Goal: Information Seeking & Learning: Check status

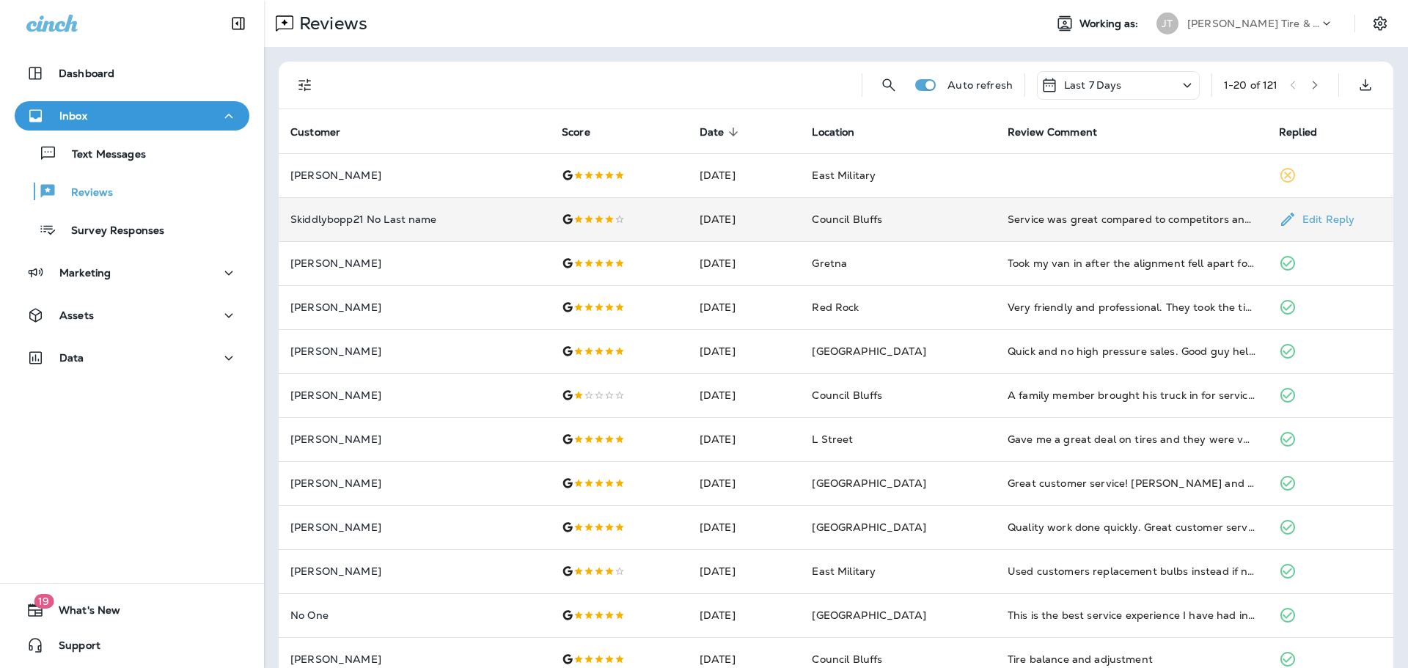
click at [1065, 229] on td "Service was great compared to competitors and the price was awesome. I think I'…" at bounding box center [1131, 219] width 271 height 44
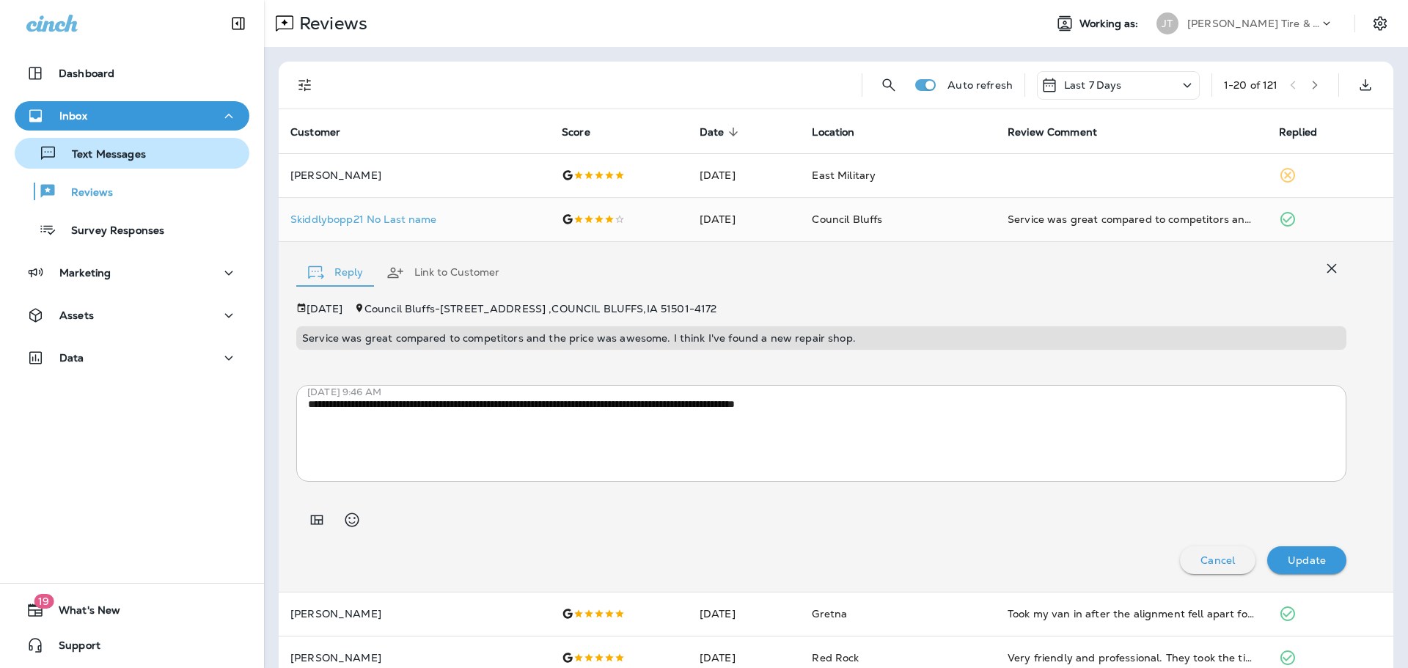
click at [119, 146] on div "Text Messages" at bounding box center [83, 153] width 125 height 22
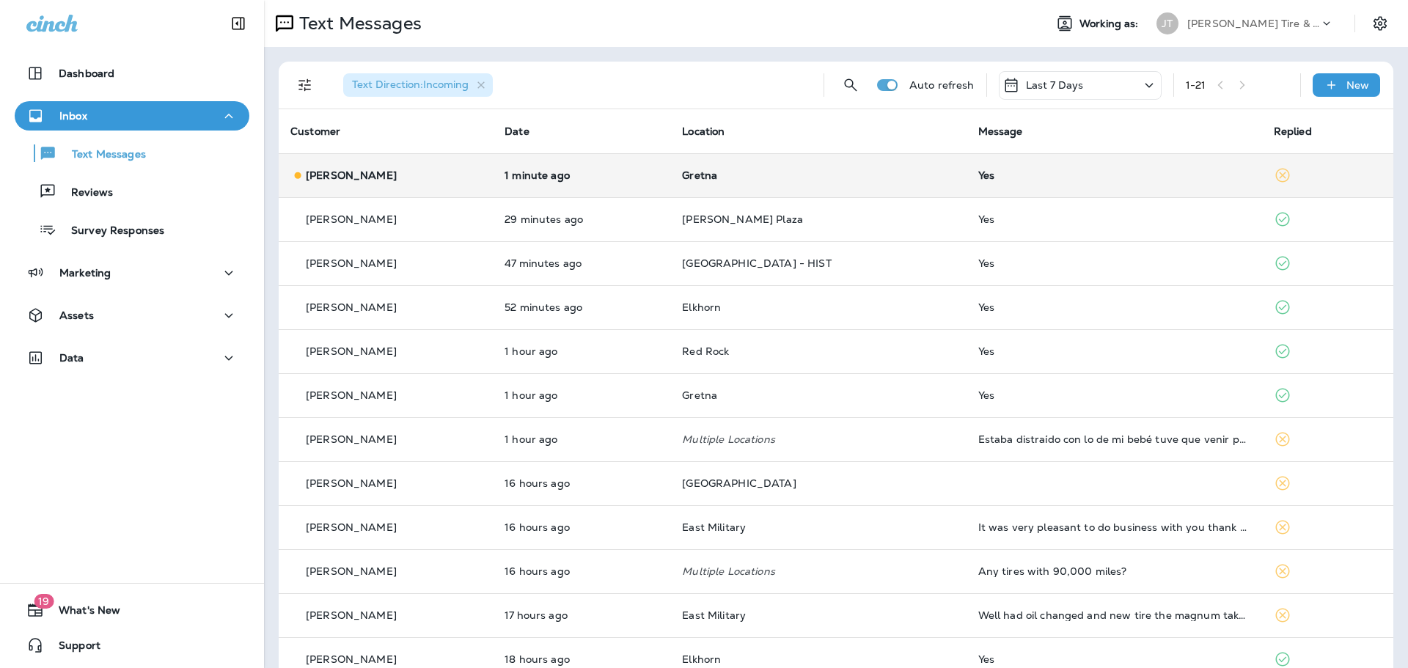
click at [451, 172] on div "[PERSON_NAME]" at bounding box center [385, 175] width 191 height 15
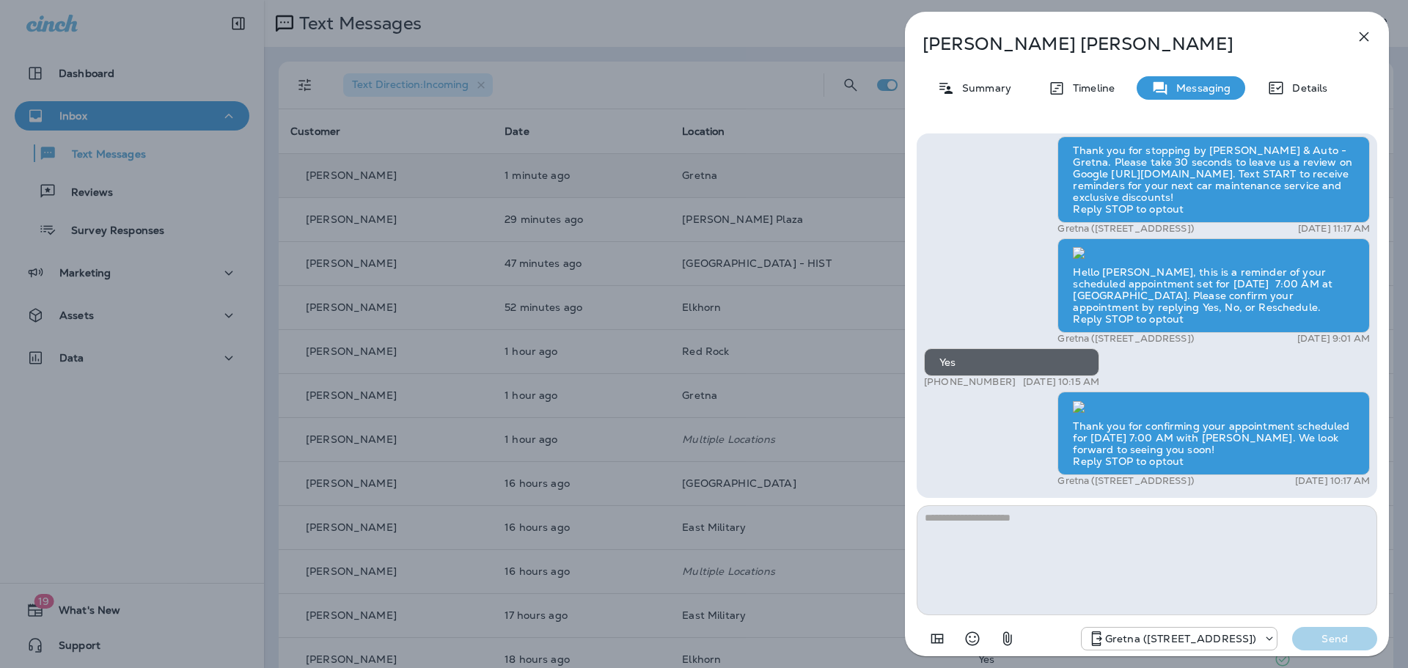
click at [1371, 35] on icon "button" at bounding box center [1364, 37] width 18 height 18
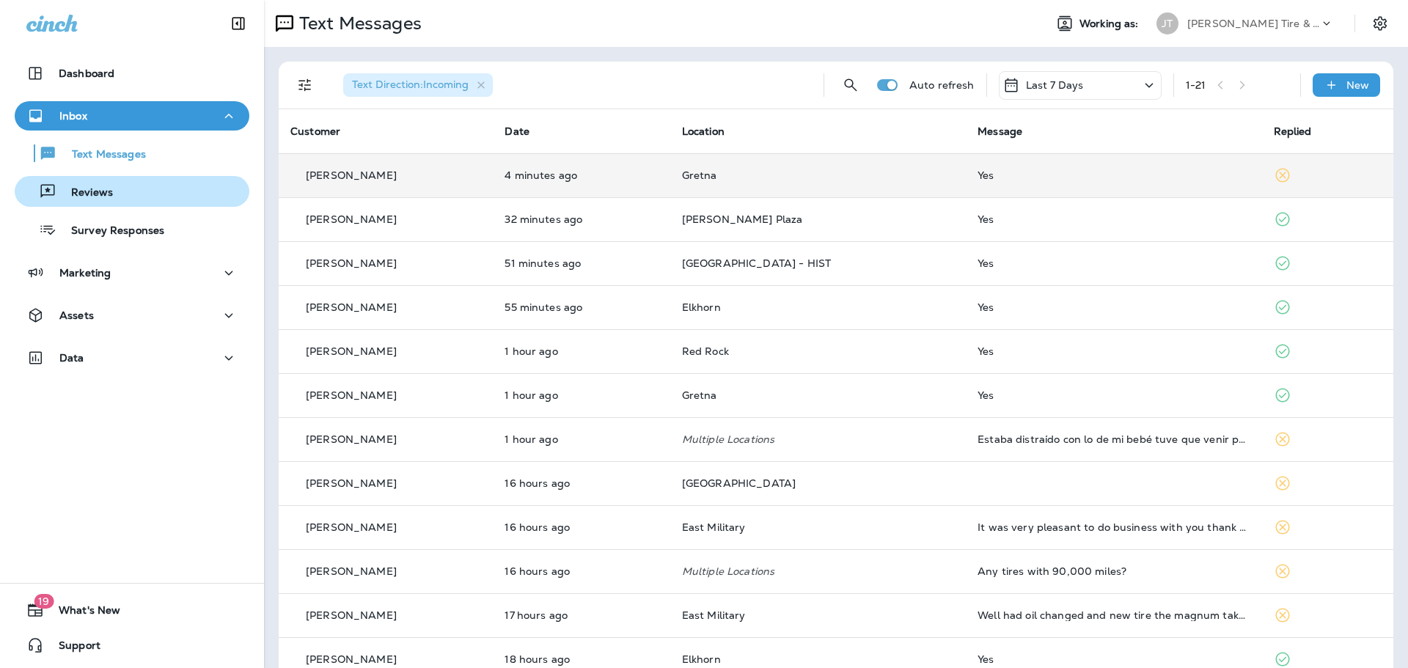
click at [95, 194] on p "Reviews" at bounding box center [84, 193] width 56 height 14
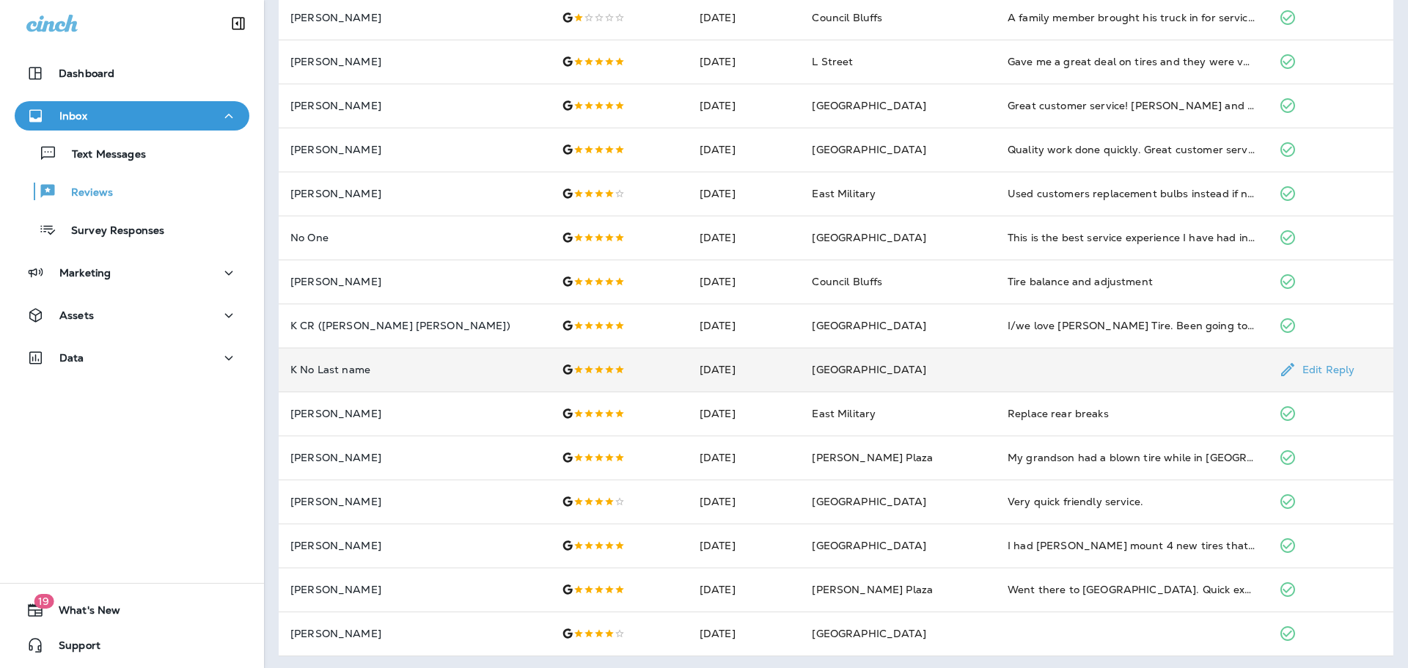
scroll to position [380, 0]
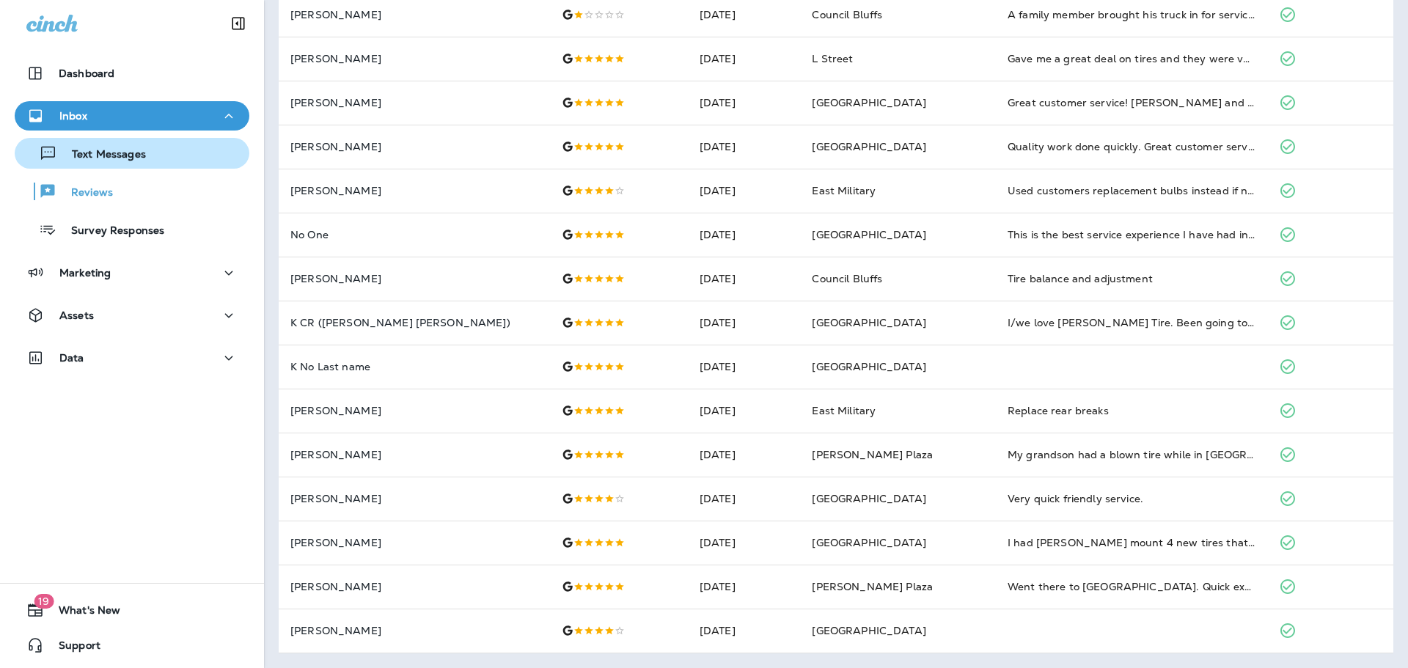
click at [162, 141] on button "Text Messages" at bounding box center [132, 153] width 235 height 31
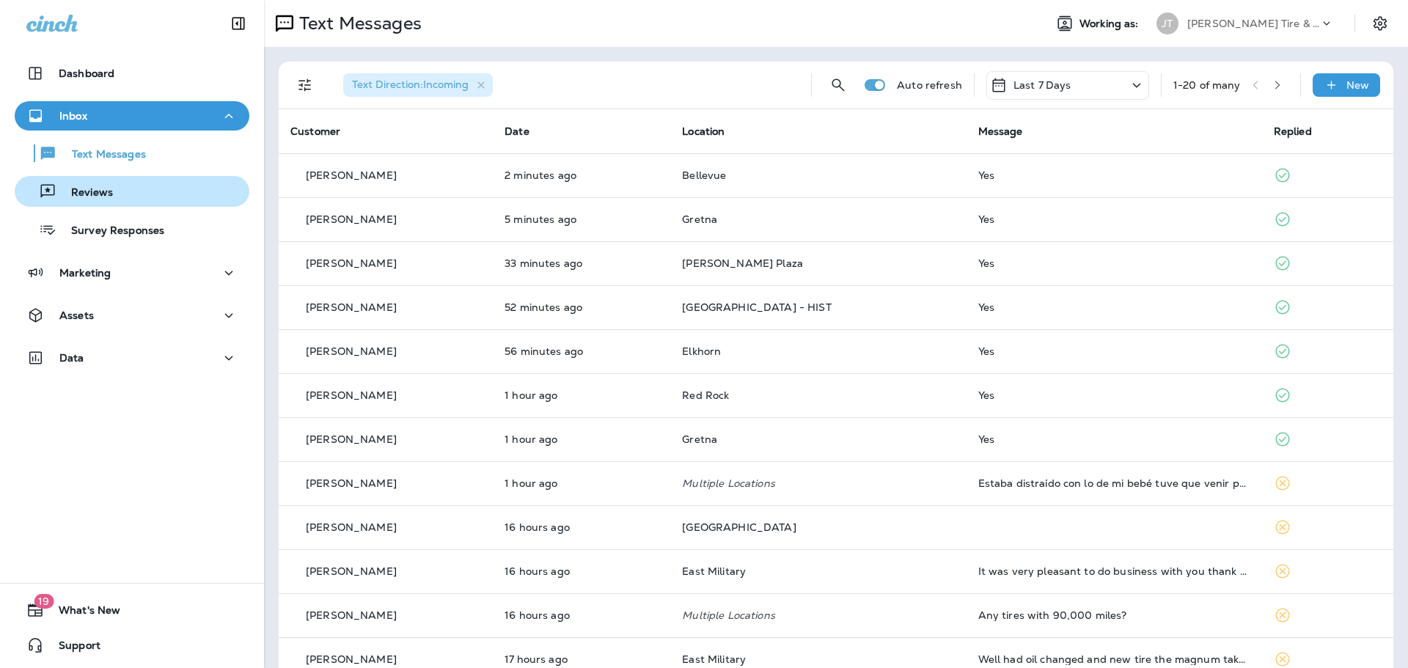
click at [136, 185] on div "Reviews" at bounding box center [132, 191] width 223 height 22
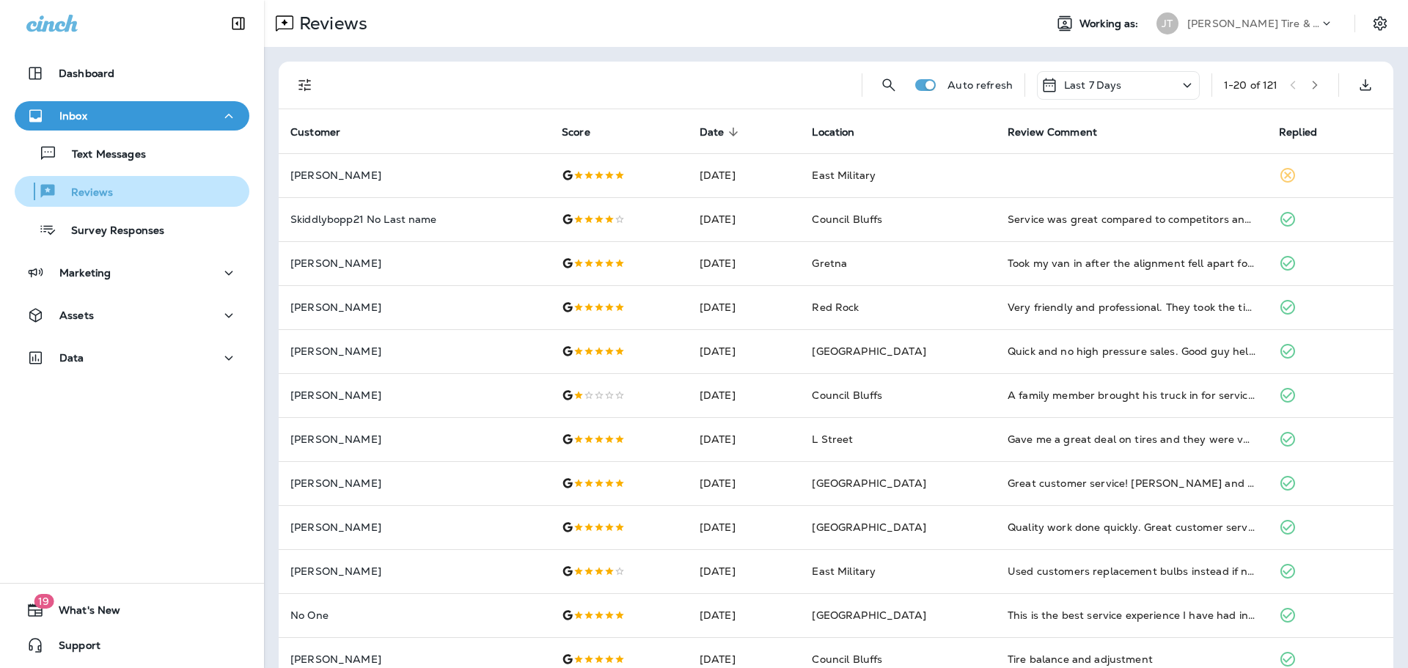
click at [104, 202] on button "Reviews" at bounding box center [132, 191] width 235 height 31
click at [155, 225] on p "Survey Responses" at bounding box center [110, 231] width 108 height 14
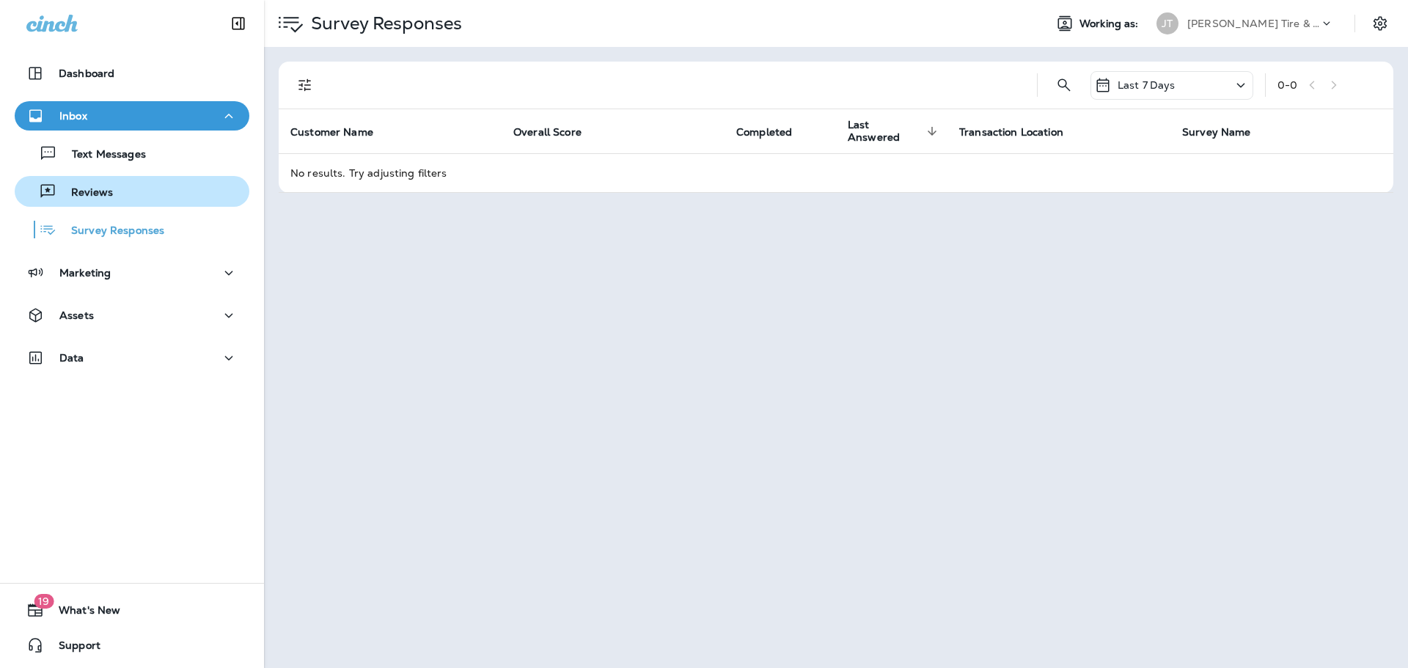
click at [128, 185] on div "Reviews" at bounding box center [132, 191] width 223 height 22
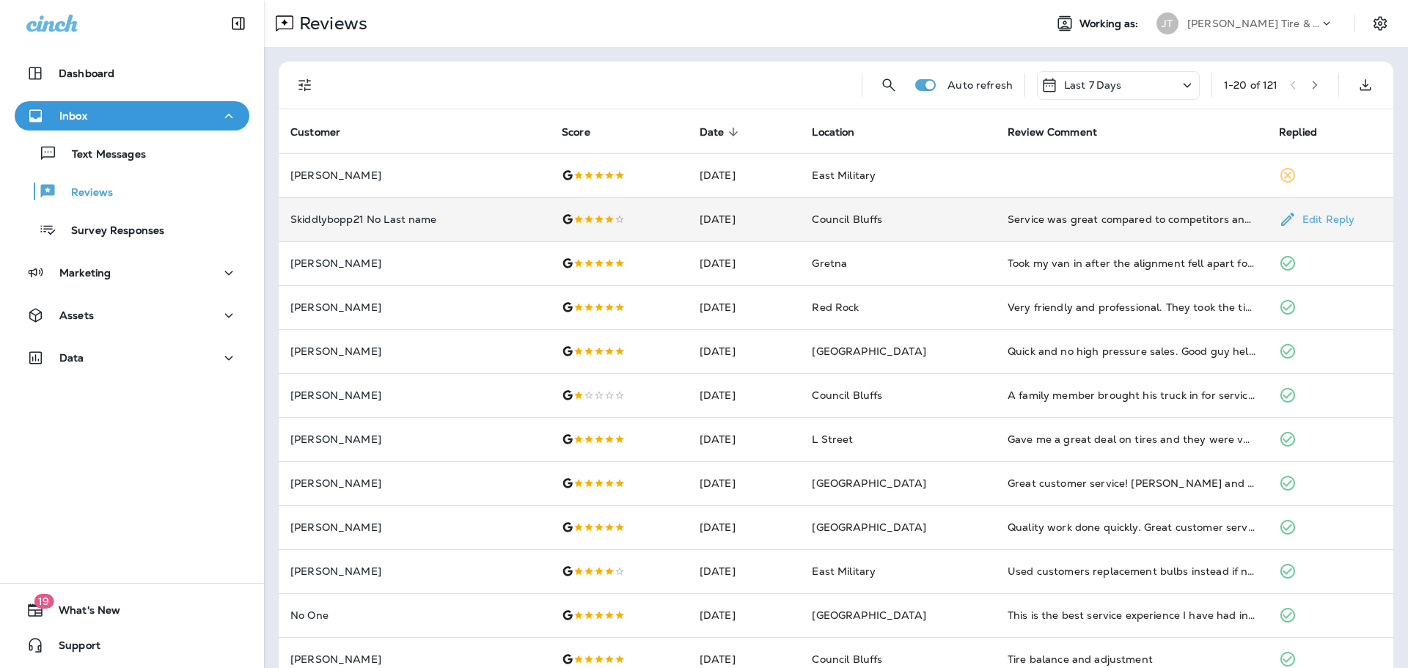
click at [1022, 229] on td "Service was great compared to competitors and the price was awesome. I think I'…" at bounding box center [1131, 219] width 271 height 44
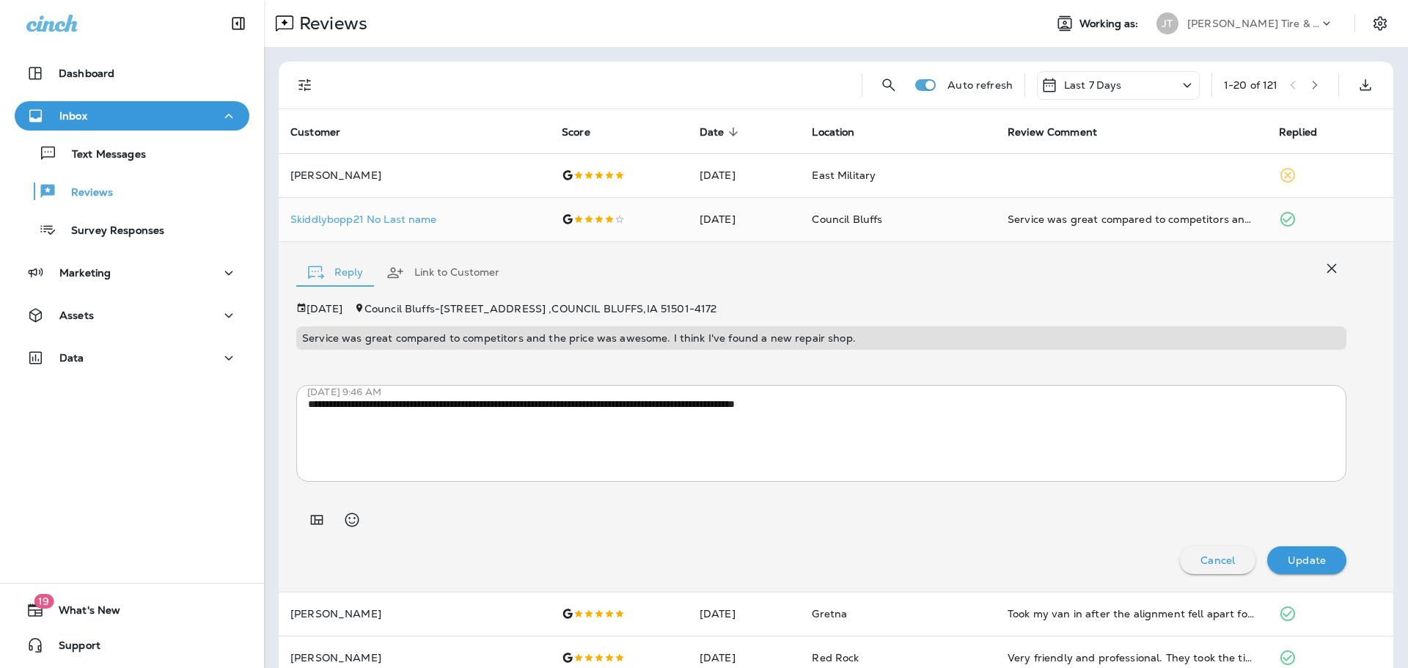
click at [1323, 268] on icon "button" at bounding box center [1332, 269] width 18 height 18
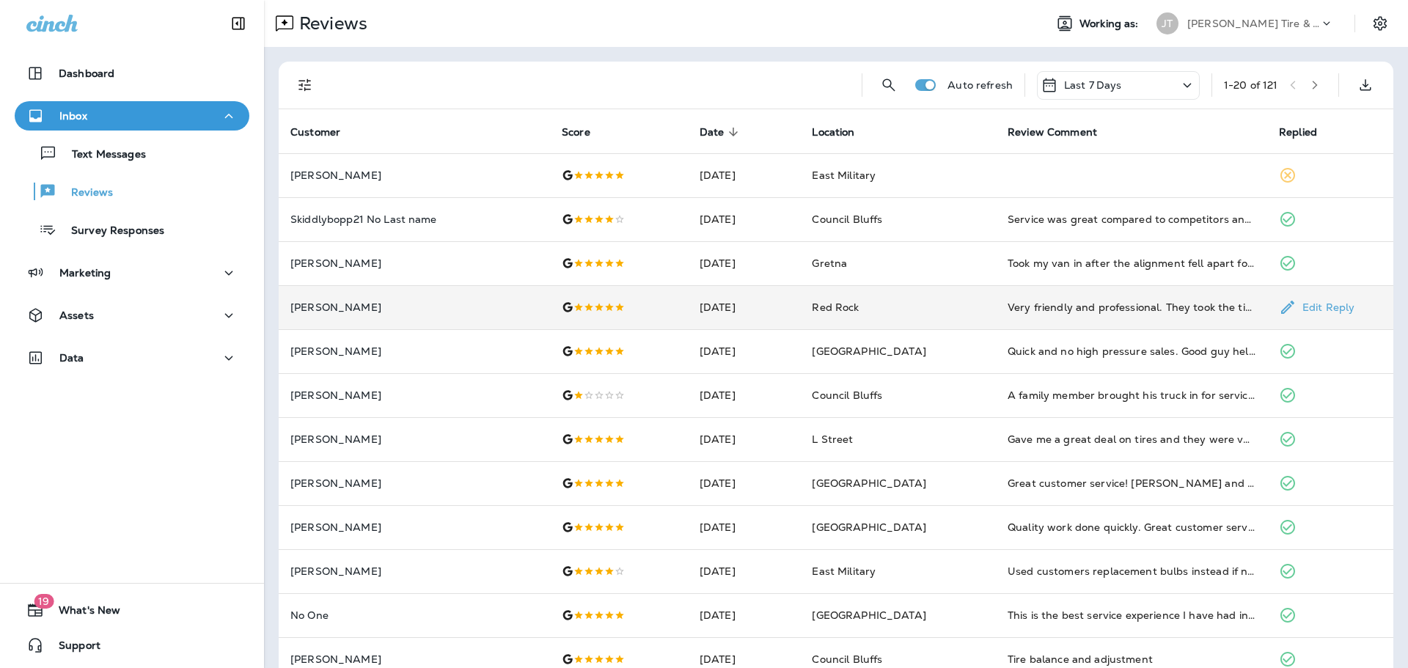
click at [767, 308] on td "[DATE]" at bounding box center [744, 307] width 113 height 44
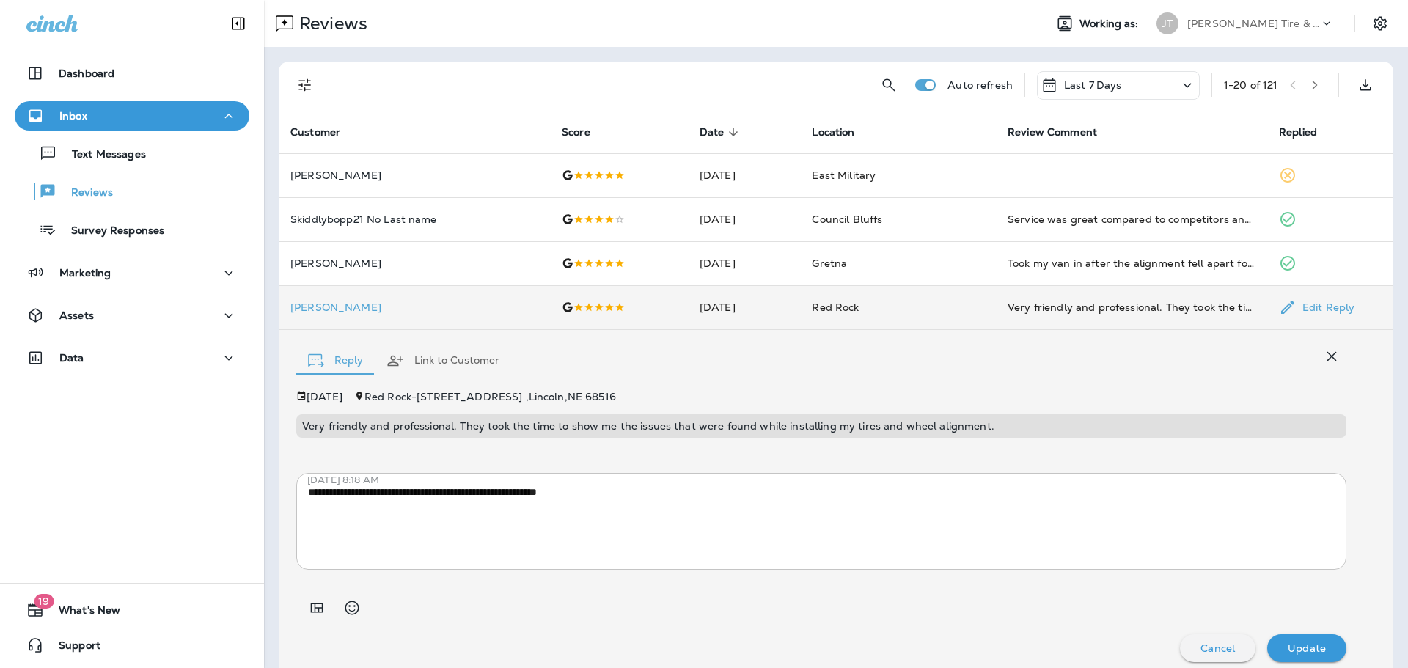
scroll to position [12, 0]
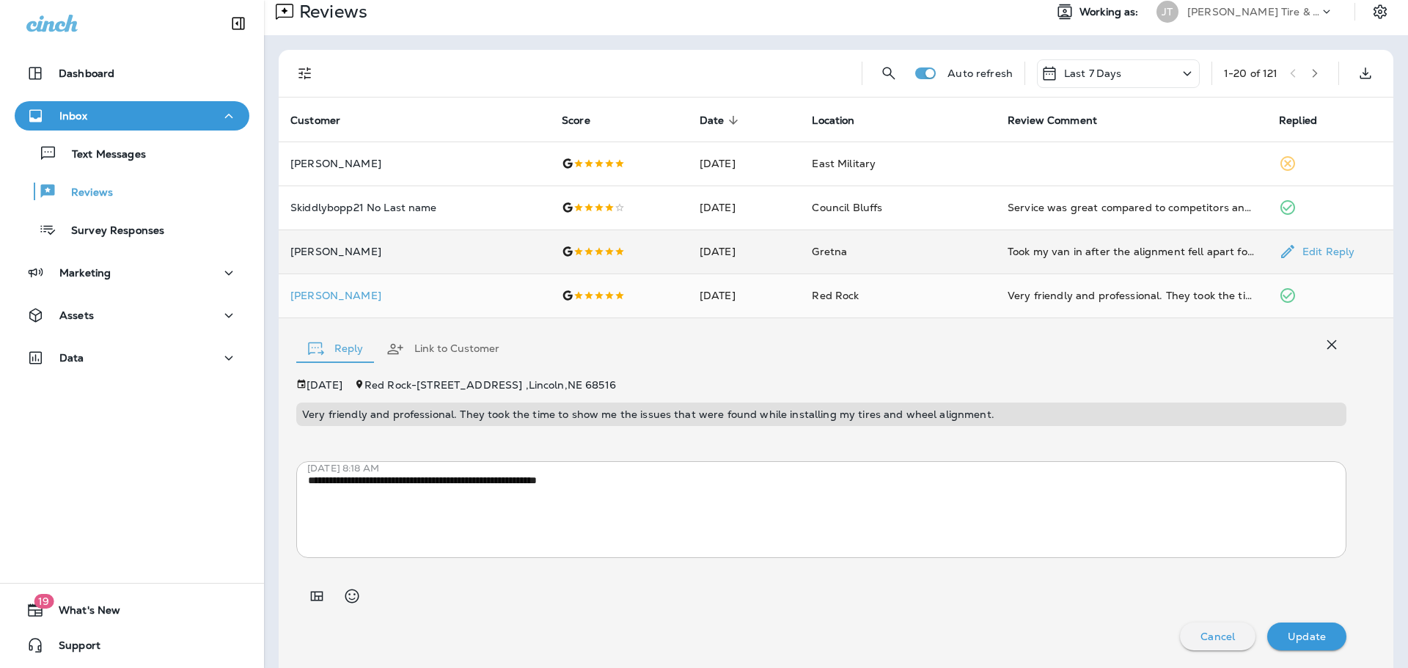
click at [406, 251] on p "[PERSON_NAME]" at bounding box center [414, 252] width 248 height 12
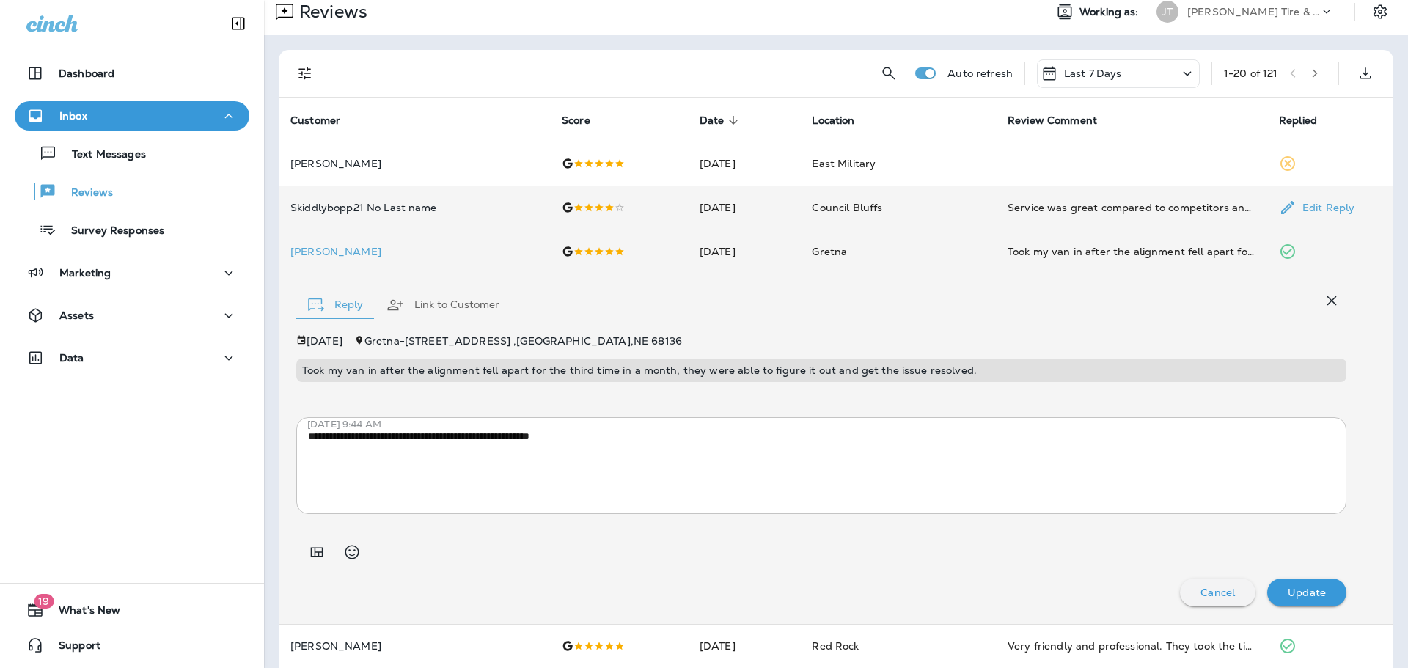
click at [413, 211] on p "Skiddlybopp21 No Last name" at bounding box center [414, 208] width 248 height 12
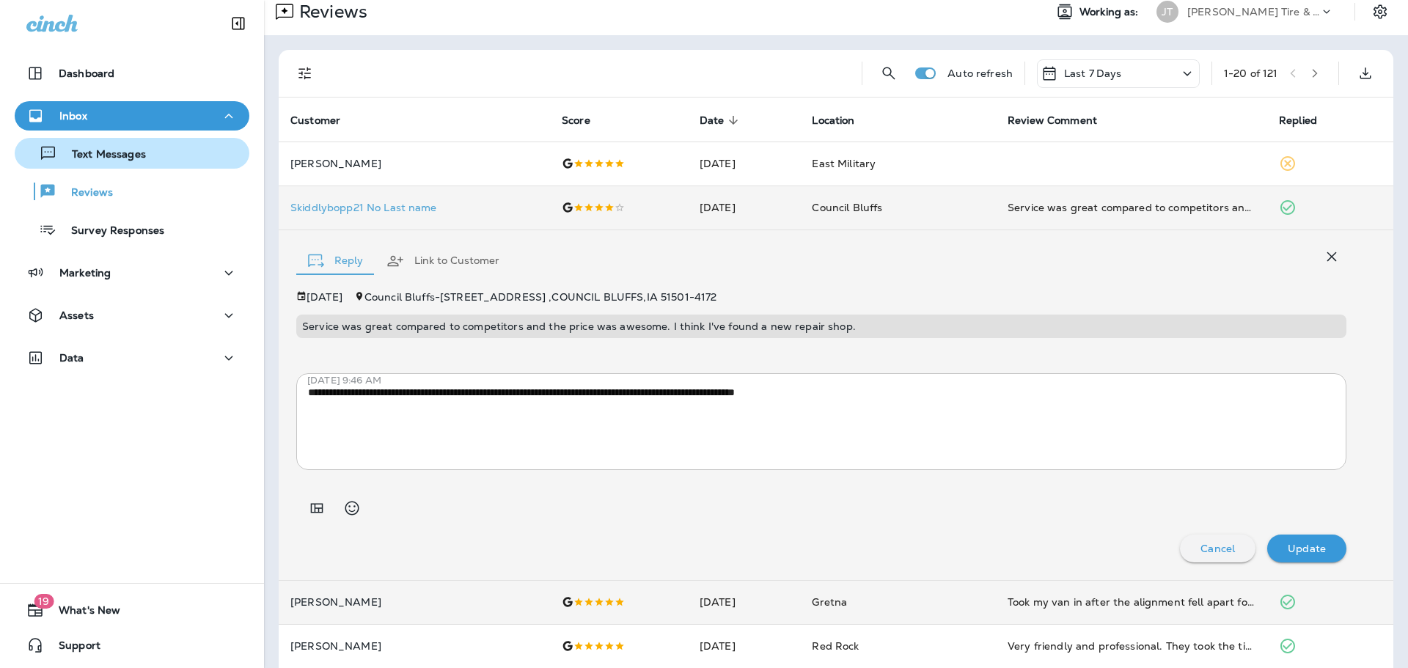
click at [153, 158] on div "Text Messages" at bounding box center [132, 153] width 223 height 22
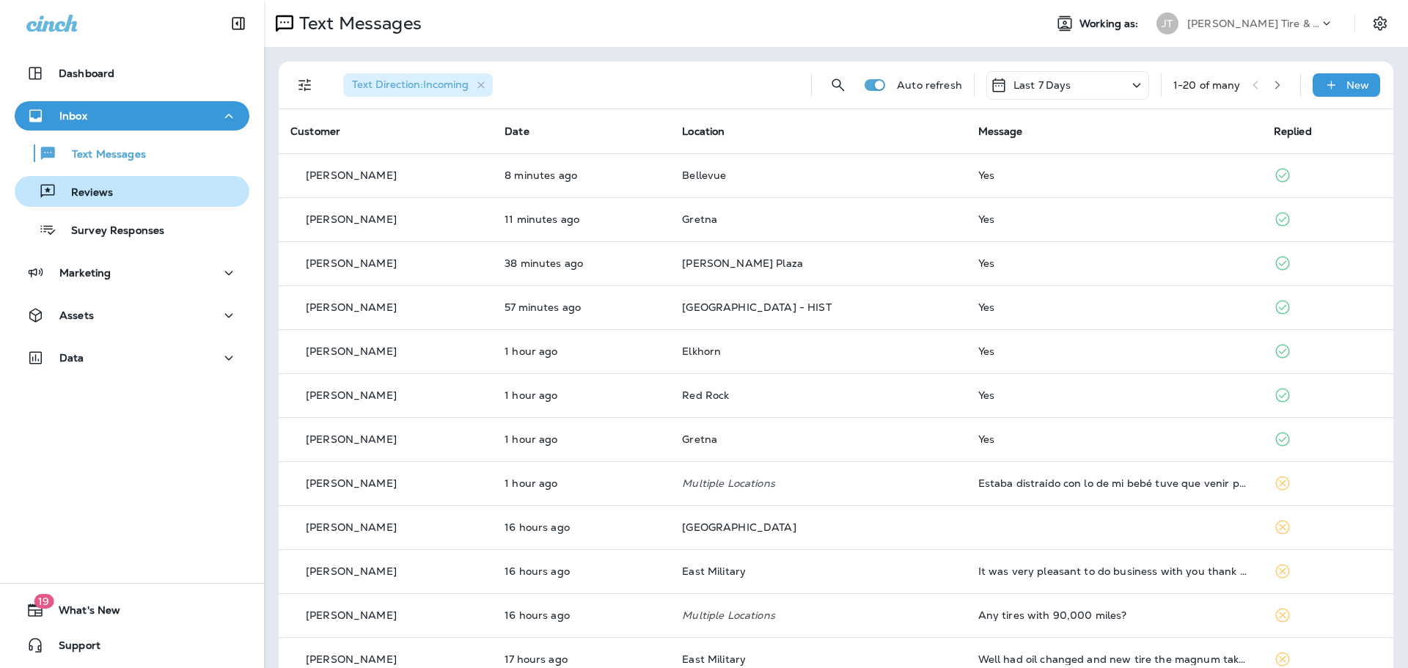
click at [108, 190] on p "Reviews" at bounding box center [84, 193] width 56 height 14
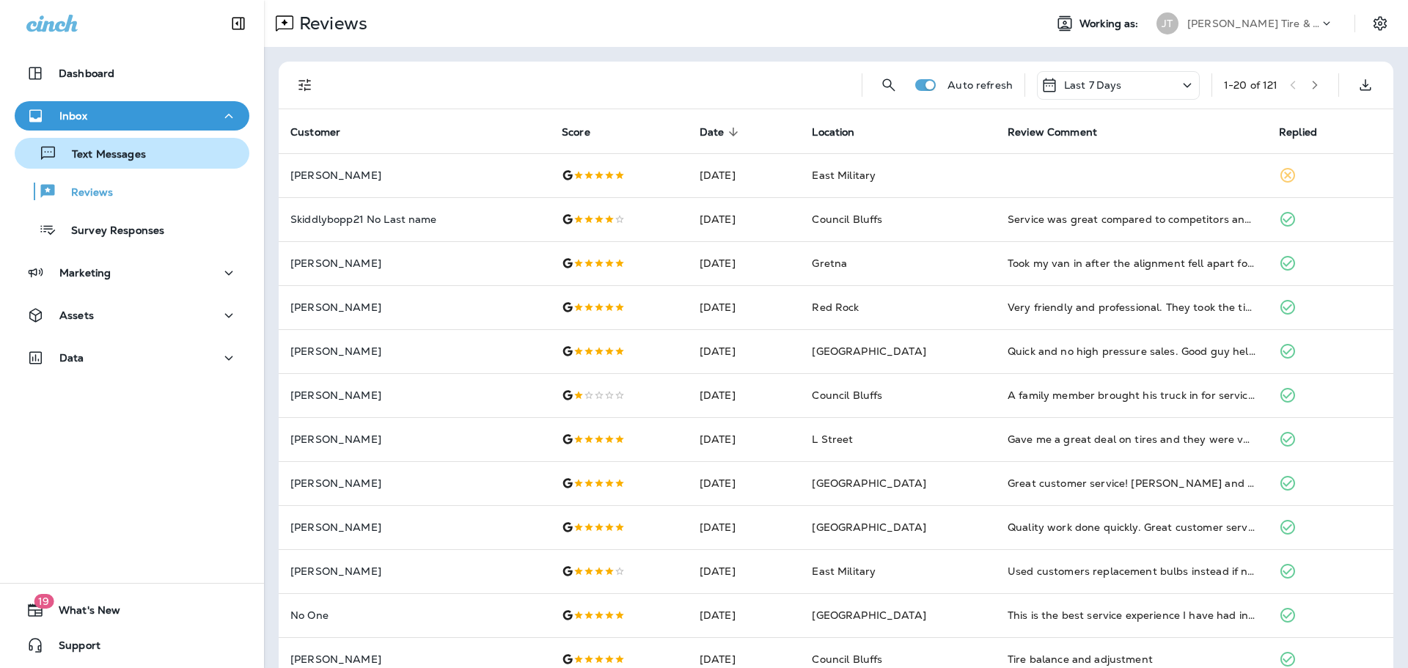
click at [100, 156] on p "Text Messages" at bounding box center [101, 155] width 89 height 14
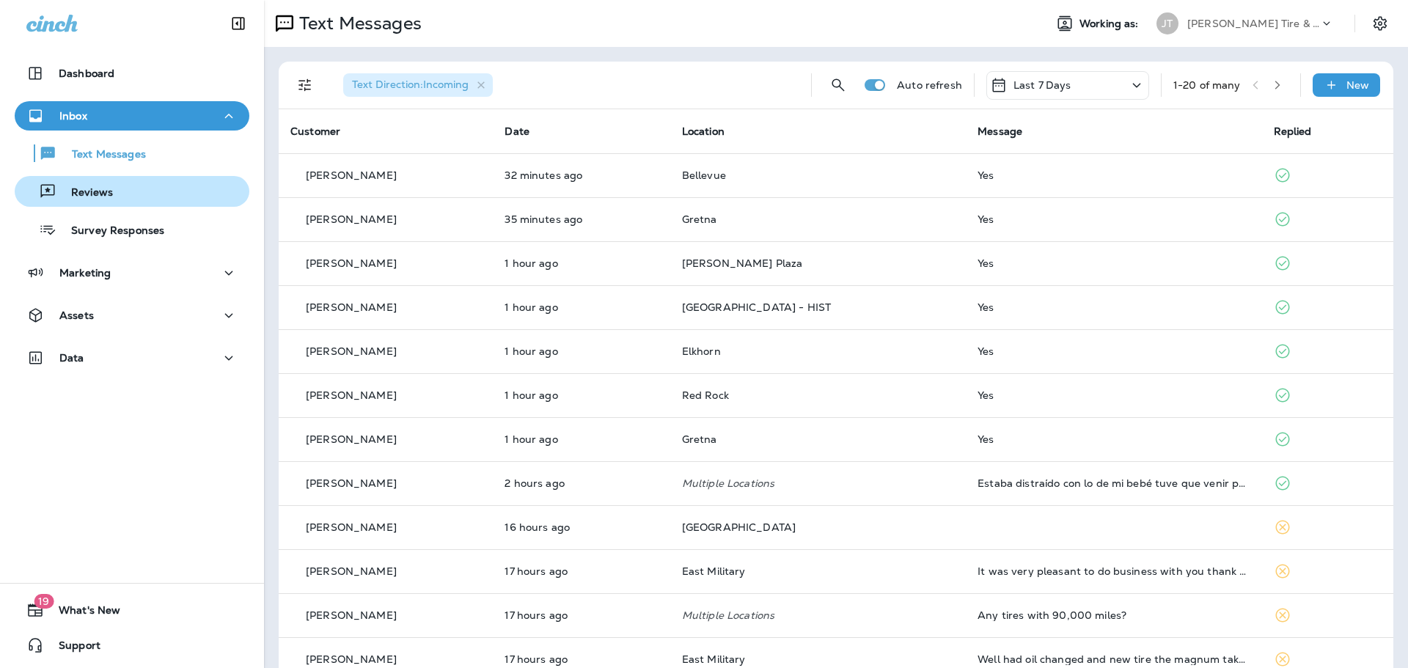
click at [108, 194] on p "Reviews" at bounding box center [84, 193] width 56 height 14
